Goal: Task Accomplishment & Management: Manage account settings

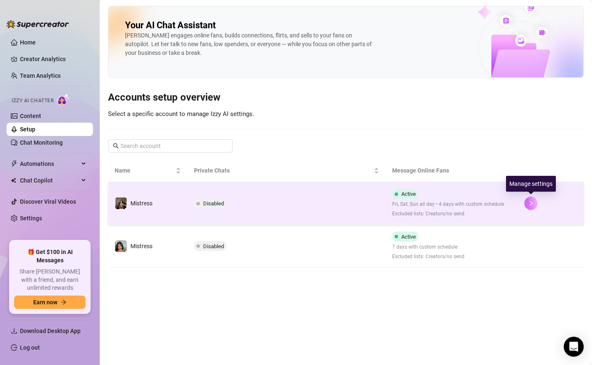
click at [530, 204] on icon "right" at bounding box center [531, 203] width 3 height 5
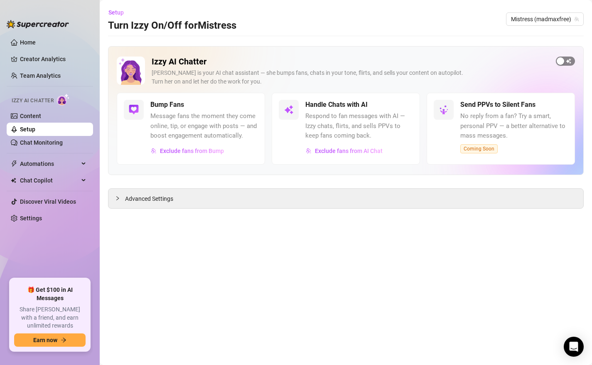
click at [570, 62] on span "button" at bounding box center [565, 61] width 19 height 9
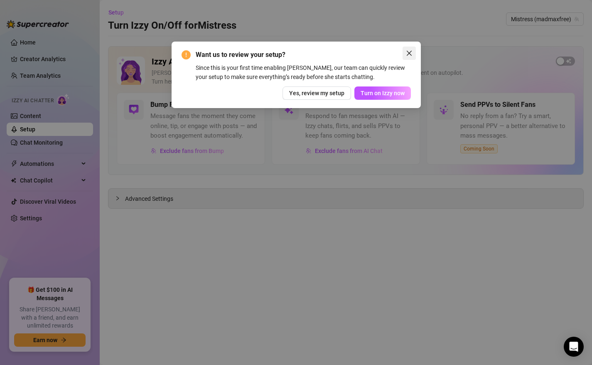
click at [410, 55] on icon "close" at bounding box center [409, 53] width 7 height 7
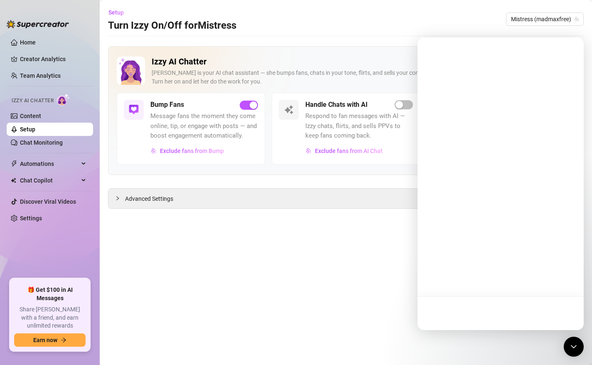
click at [536, 29] on div "Setup Turn Izzy On/Off for Mistress Mistress (madmaxfree)" at bounding box center [346, 19] width 476 height 27
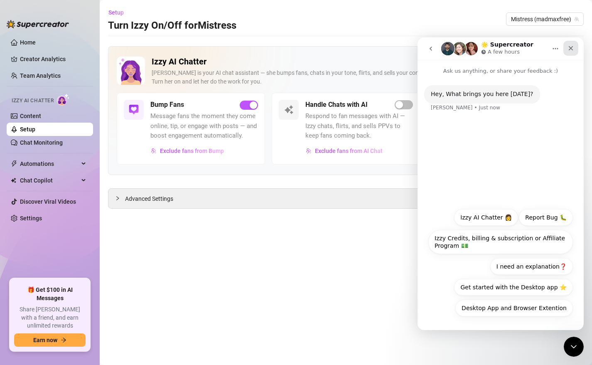
click at [571, 48] on icon "Close" at bounding box center [571, 48] width 5 height 5
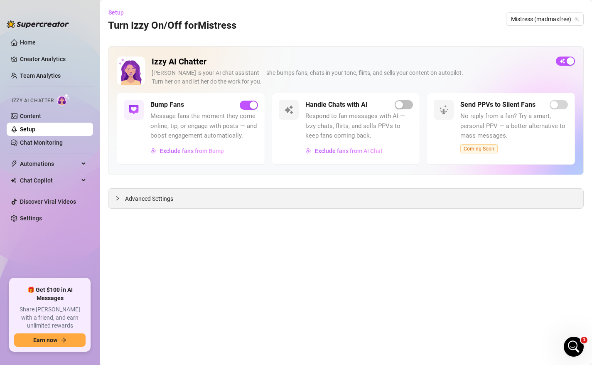
click at [279, 205] on div "Advanced Settings" at bounding box center [345, 199] width 475 height 20
click at [119, 197] on icon "collapsed" at bounding box center [117, 198] width 5 height 5
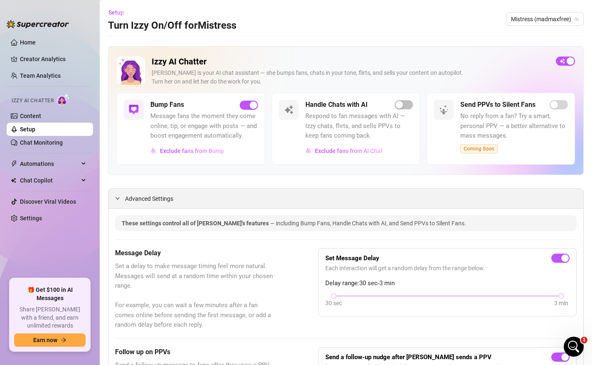
click at [117, 200] on icon "expanded" at bounding box center [117, 198] width 5 height 5
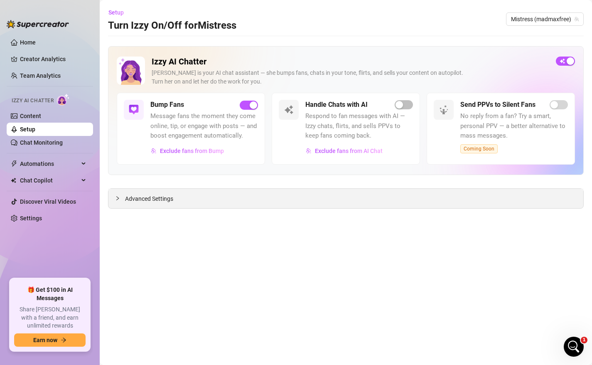
click at [117, 200] on icon "collapsed" at bounding box center [117, 198] width 5 height 5
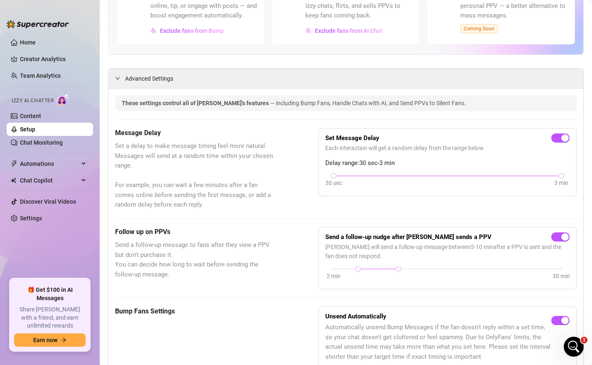
scroll to position [123, 0]
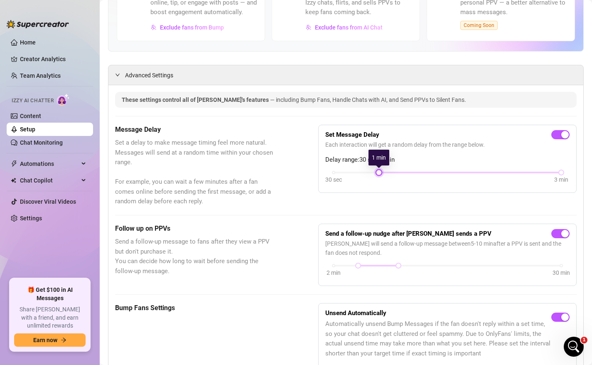
drag, startPoint x: 333, startPoint y: 172, endPoint x: 367, endPoint y: 175, distance: 33.4
click at [367, 175] on div "30 sec 3 min" at bounding box center [447, 178] width 244 height 16
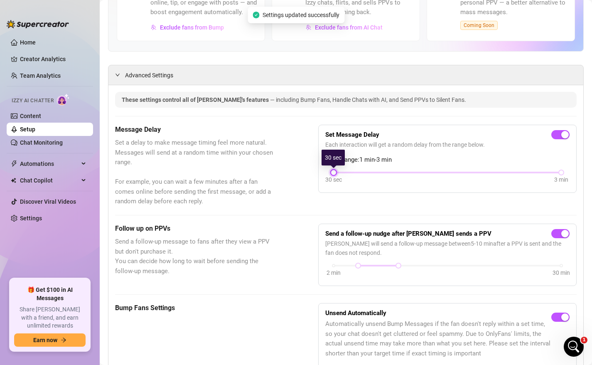
drag, startPoint x: 377, startPoint y: 173, endPoint x: 314, endPoint y: 172, distance: 62.8
click at [314, 172] on div "Message Delay Set a delay to make message timing feel more natural. Messages wi…" at bounding box center [346, 166] width 462 height 82
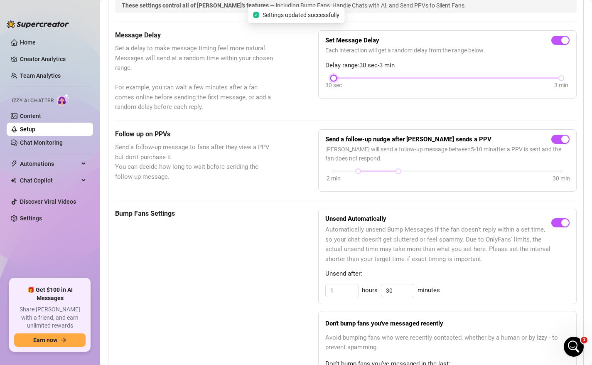
scroll to position [367, 0]
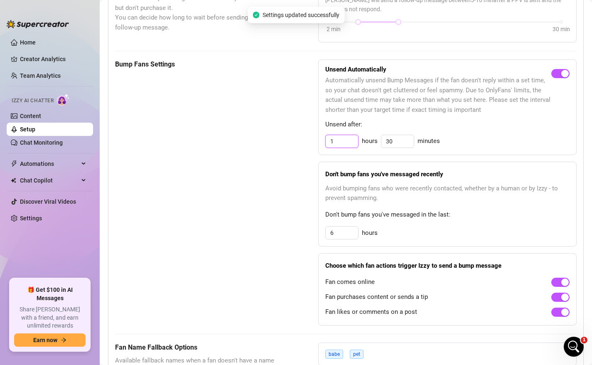
click at [336, 142] on input "1" at bounding box center [342, 141] width 32 height 12
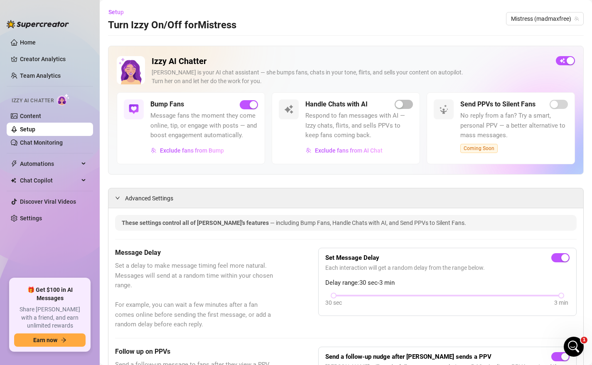
scroll to position [0, 0]
type input "2"
click at [408, 103] on span "button" at bounding box center [404, 104] width 18 height 9
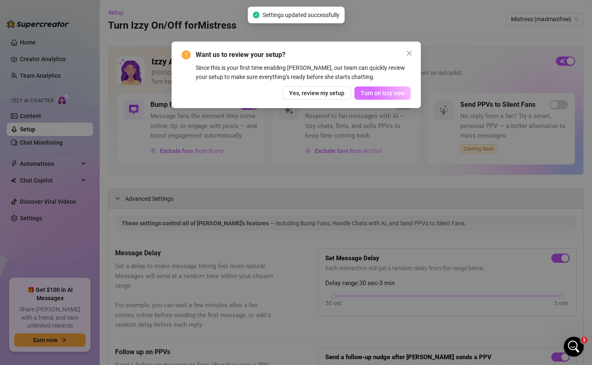
click at [387, 95] on span "Turn on Izzy now" at bounding box center [383, 93] width 44 height 7
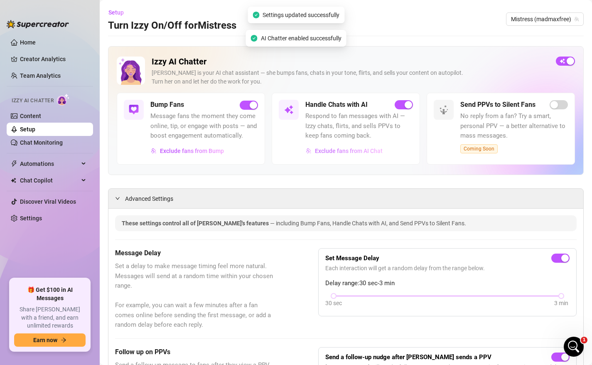
click at [350, 152] on span "Exclude fans from AI Chat" at bounding box center [349, 151] width 68 height 7
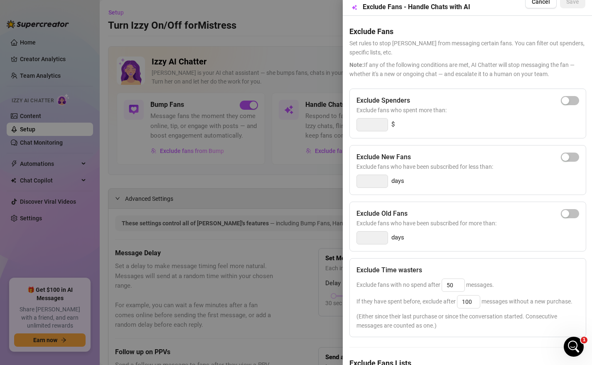
scroll to position [63, 0]
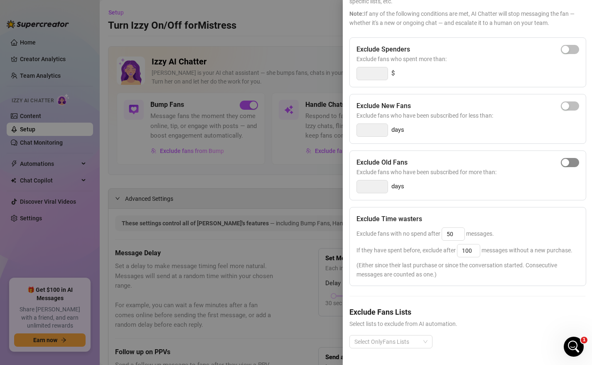
click at [575, 161] on span "button" at bounding box center [570, 162] width 18 height 9
click at [368, 188] on input "14" at bounding box center [372, 186] width 31 height 12
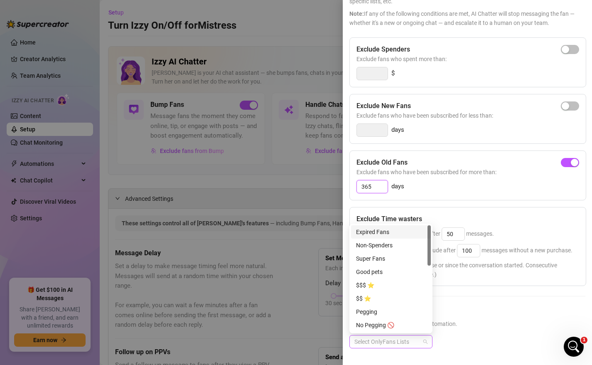
click at [406, 345] on div at bounding box center [386, 342] width 71 height 12
type input "365"
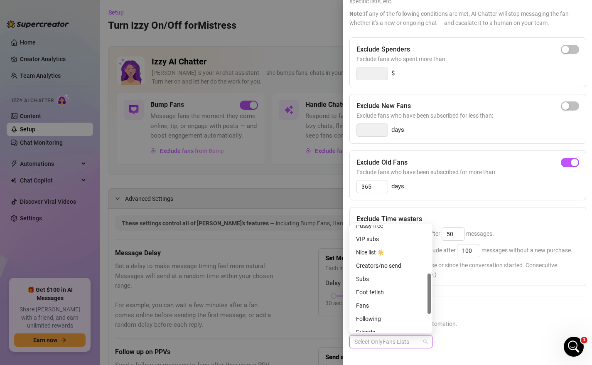
scroll to position [128, 0]
click at [394, 265] on div "Creators/no send" at bounding box center [391, 263] width 70 height 9
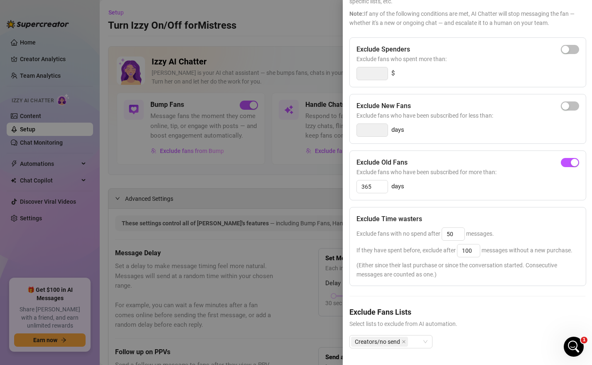
click at [471, 194] on div "Exclude Old Fans Exclude fans who have been subscribed for more than: 365 days" at bounding box center [468, 175] width 237 height 50
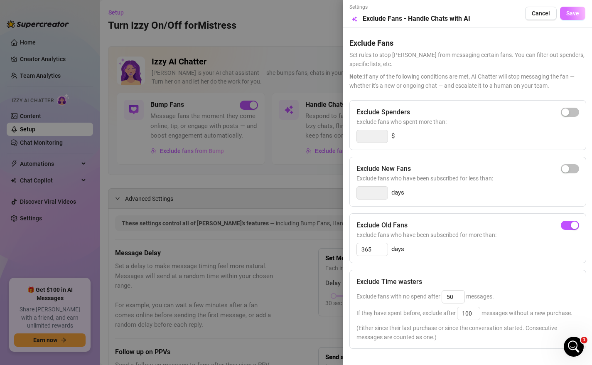
click at [579, 13] on span "Save" at bounding box center [573, 13] width 13 height 7
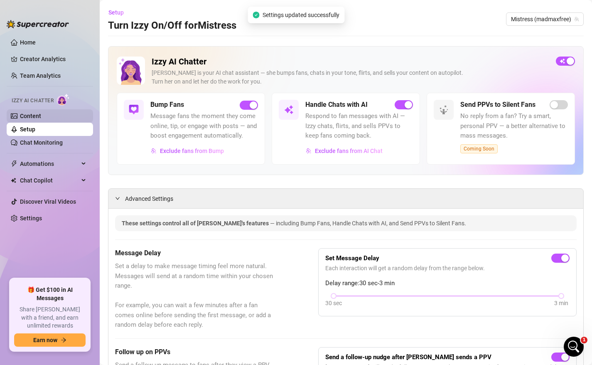
click at [41, 119] on link "Content" at bounding box center [30, 116] width 21 height 7
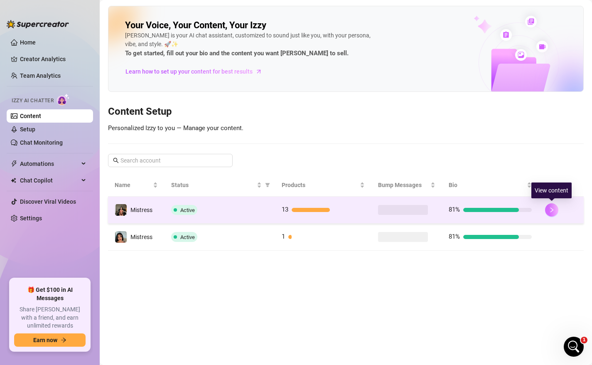
click at [552, 210] on icon "right" at bounding box center [552, 210] width 6 height 6
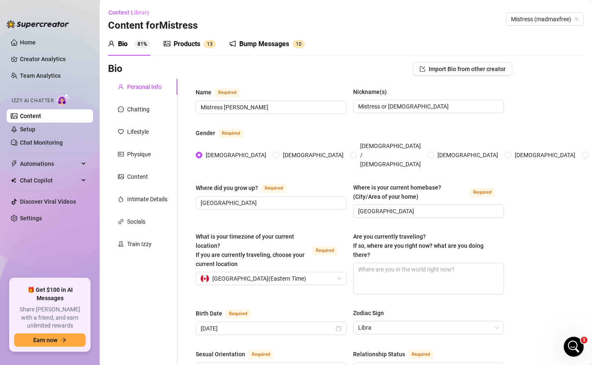
click at [180, 42] on div "Products" at bounding box center [187, 44] width 27 height 10
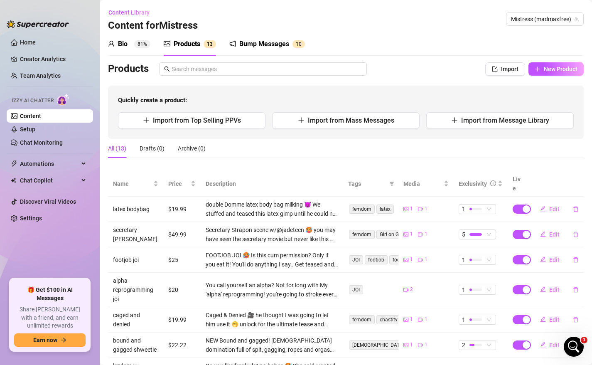
click at [282, 46] on div "Bump Messages" at bounding box center [264, 44] width 50 height 10
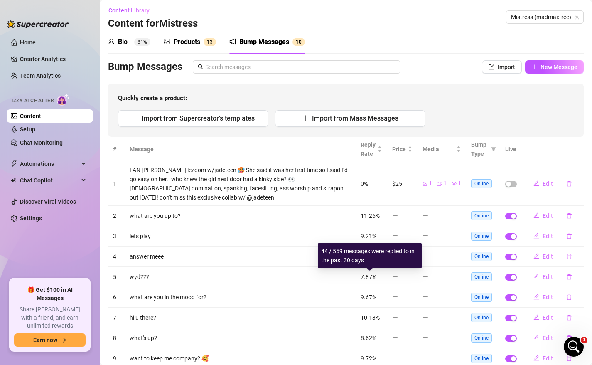
scroll to position [51, 0]
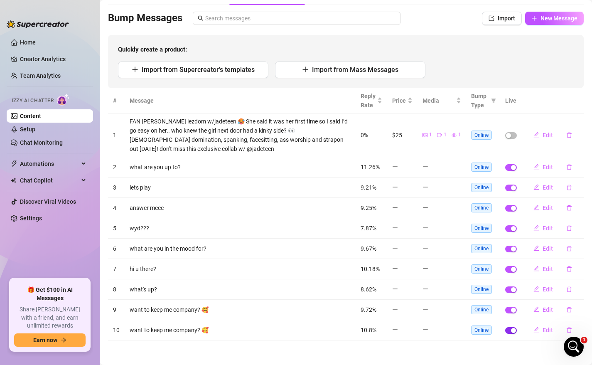
click at [511, 329] on button "button" at bounding box center [511, 330] width 12 height 7
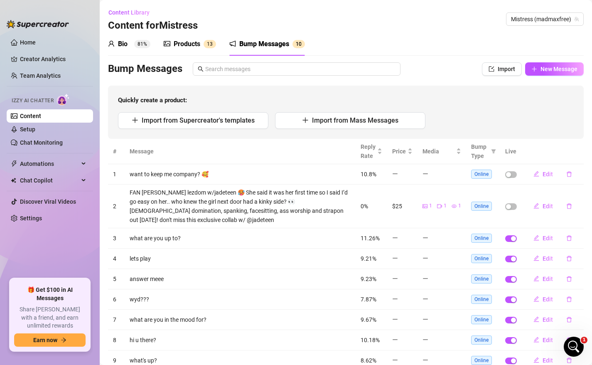
click at [195, 40] on div "Products" at bounding box center [187, 44] width 27 height 10
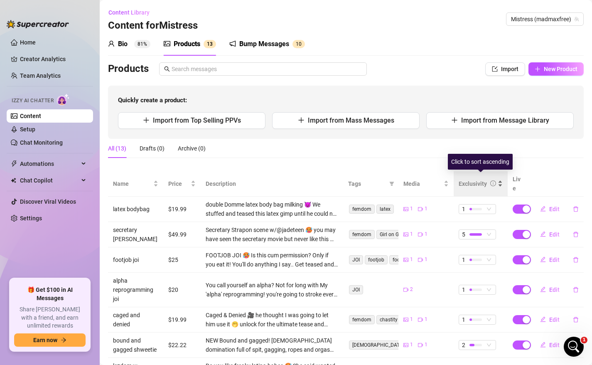
click at [496, 179] on div "Exclusivity" at bounding box center [481, 183] width 44 height 9
